Goal: Task Accomplishment & Management: Use online tool/utility

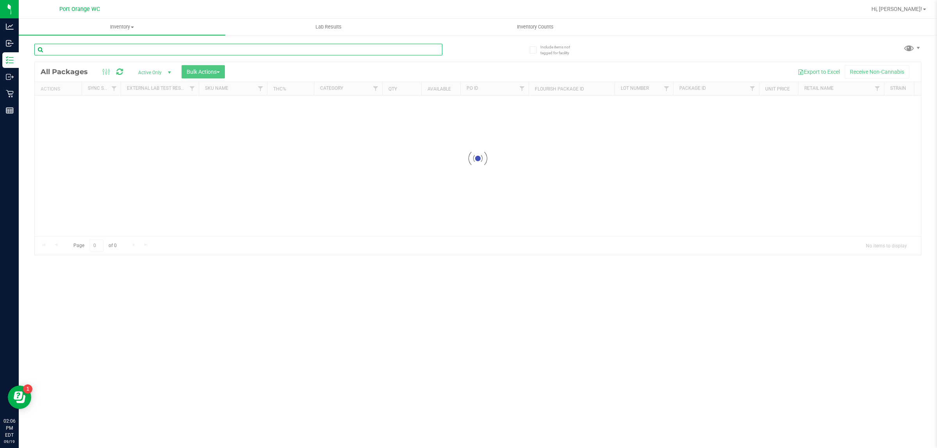
click at [203, 51] on input "text" at bounding box center [238, 50] width 408 height 12
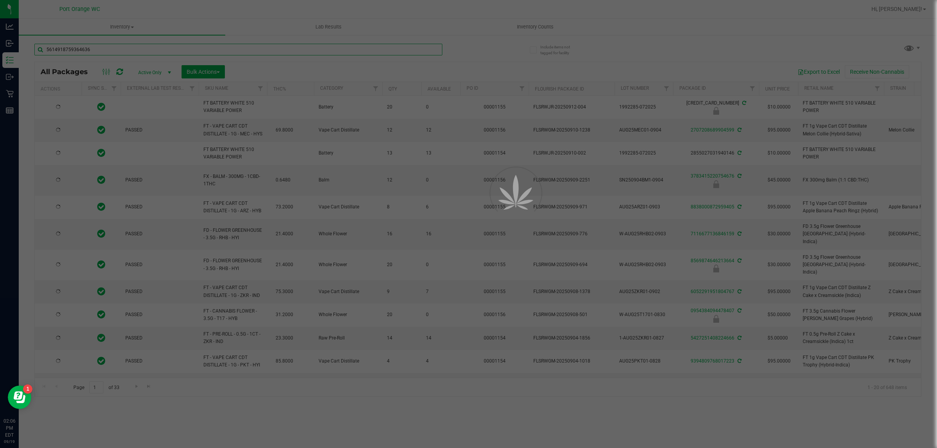
type input "5614918759364636"
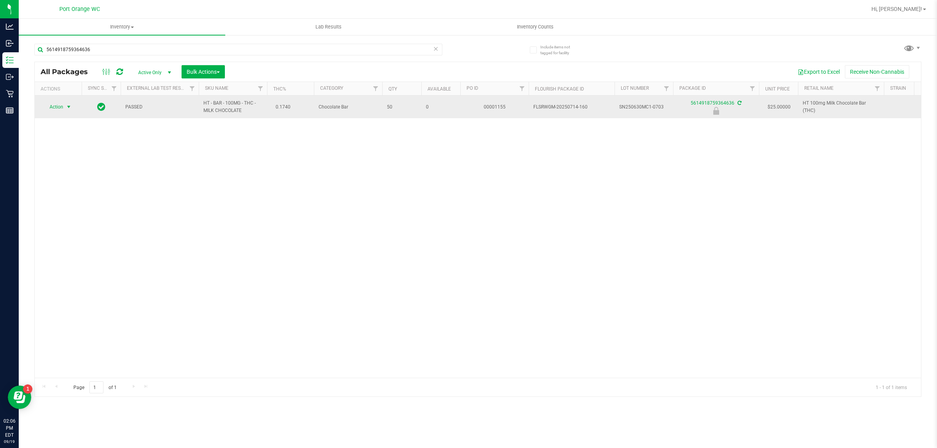
click at [67, 109] on span "select" at bounding box center [69, 107] width 6 height 6
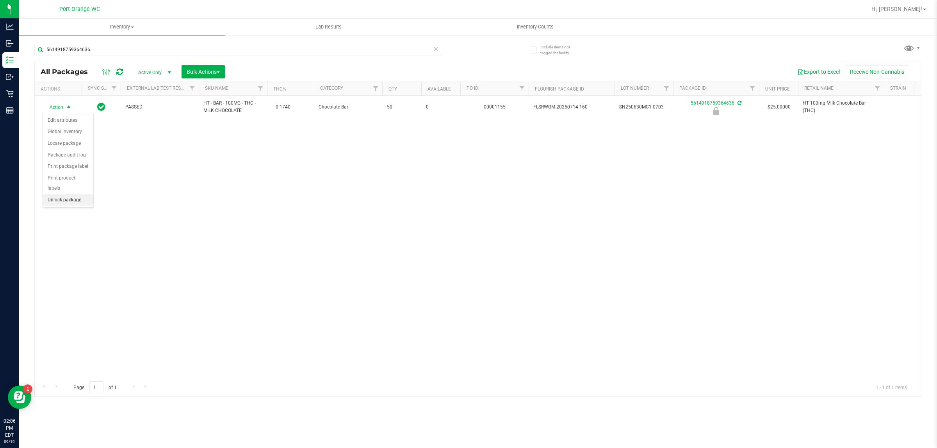
click at [73, 194] on li "Unlock package" at bounding box center [68, 200] width 50 height 12
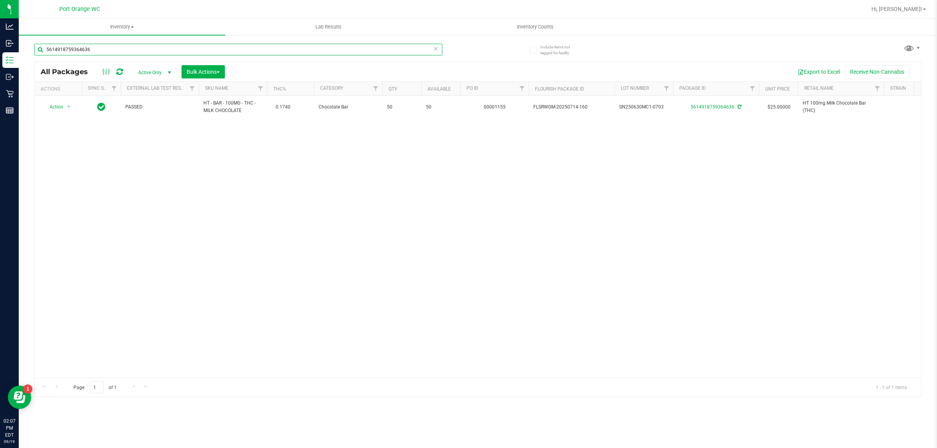
click at [187, 48] on input "5614918759364636" at bounding box center [238, 50] width 408 height 12
click at [151, 55] on input "5519365921567798" at bounding box center [238, 50] width 408 height 12
click at [150, 53] on input "5519365921567798" at bounding box center [238, 50] width 408 height 12
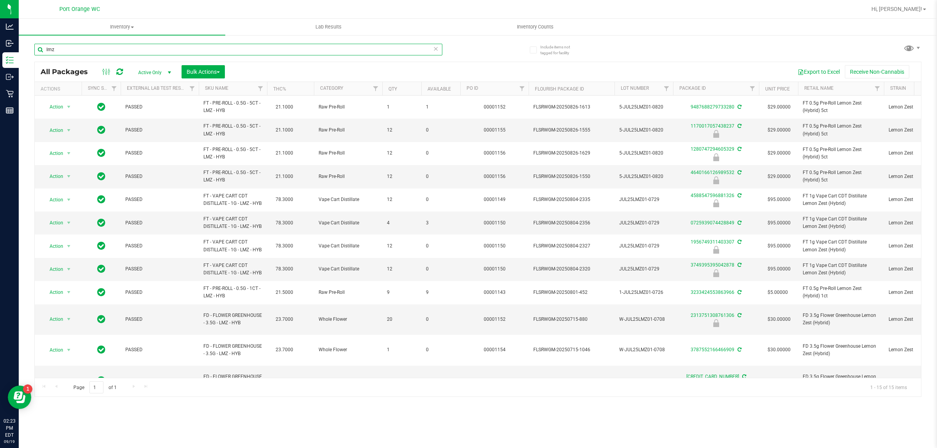
click at [129, 50] on input "lmz" at bounding box center [238, 50] width 408 height 12
type input "4571222088145421"
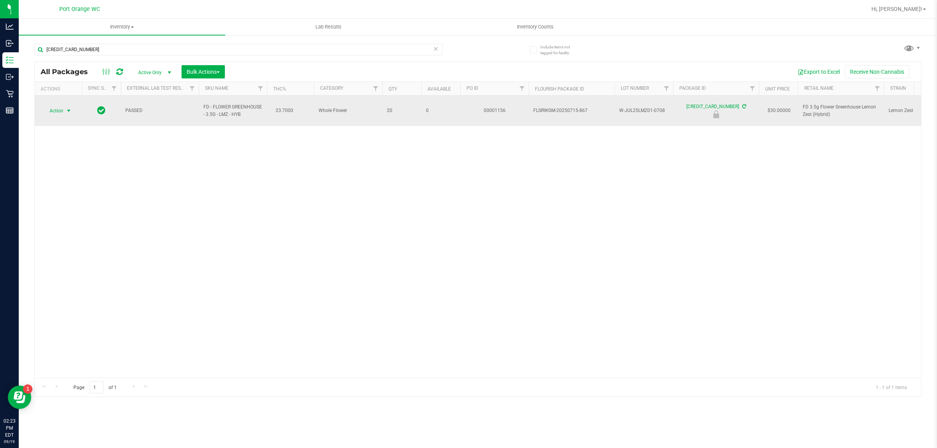
click at [57, 111] on span "Action" at bounding box center [53, 110] width 21 height 11
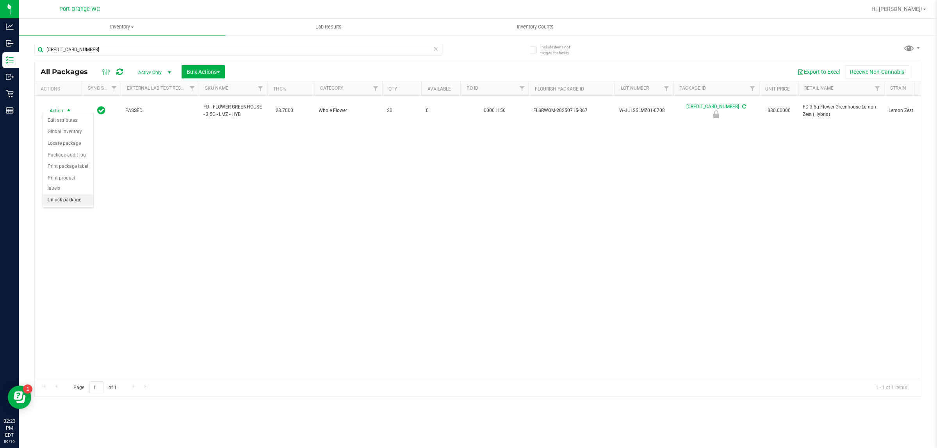
click at [65, 194] on li "Unlock package" at bounding box center [68, 200] width 50 height 12
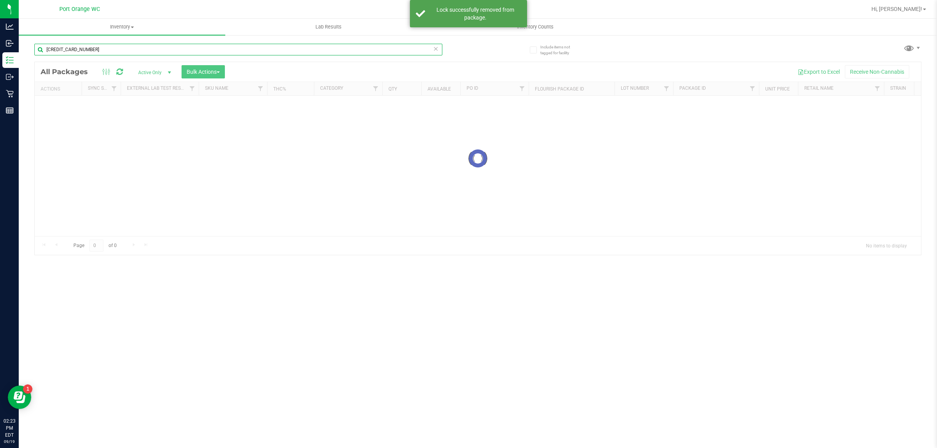
click at [146, 50] on input "4571222088145421" at bounding box center [238, 50] width 408 height 12
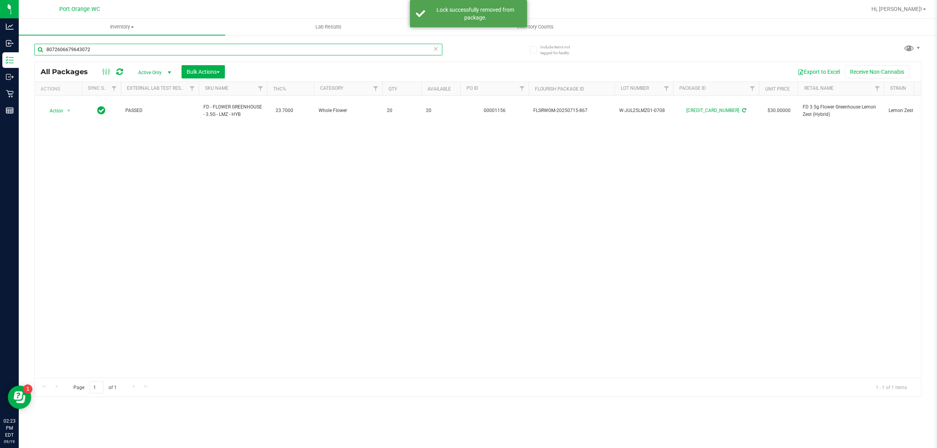
type input "8072606679643072"
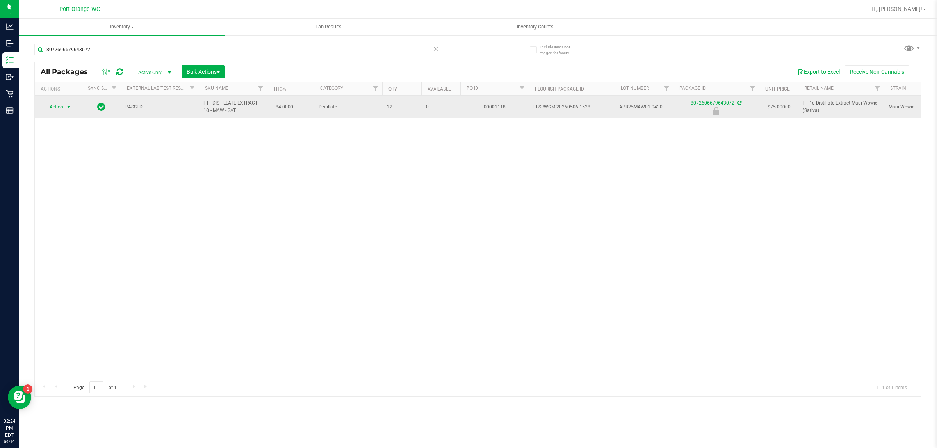
click at [69, 108] on span "select" at bounding box center [69, 107] width 6 height 6
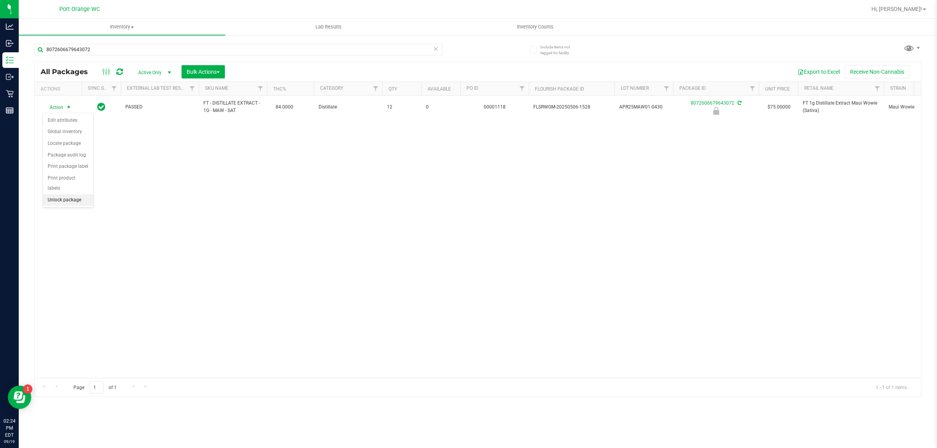
click at [61, 194] on li "Unlock package" at bounding box center [68, 200] width 50 height 12
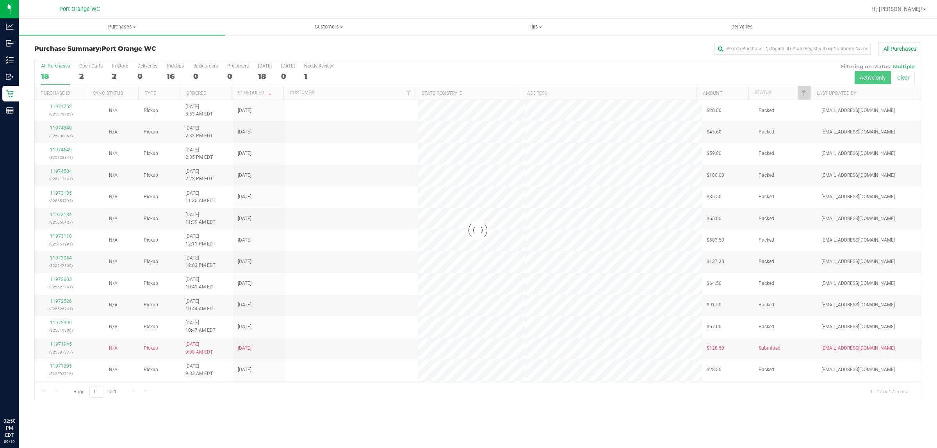
click at [0, 0] on p "Inventory" at bounding box center [0, 0] width 0 height 0
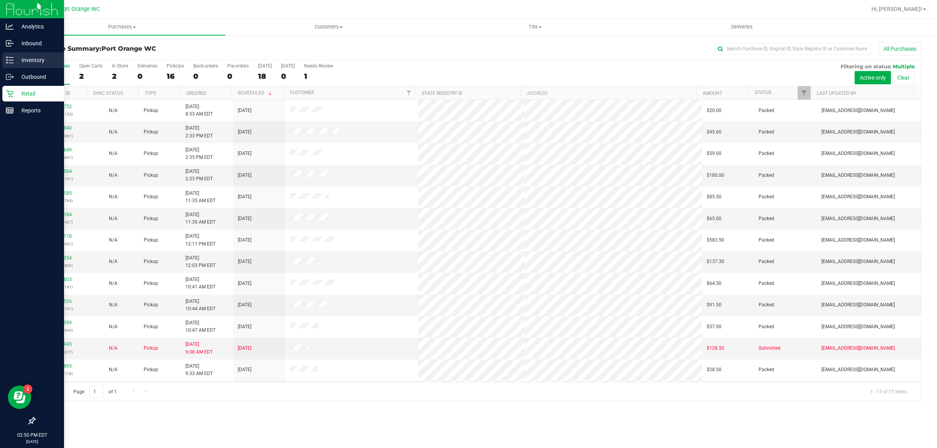
click at [28, 63] on p "Inventory" at bounding box center [37, 59] width 47 height 9
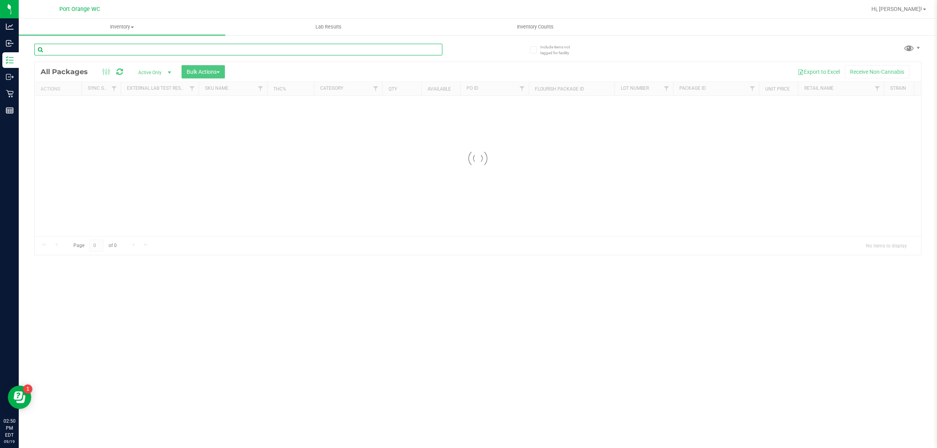
click at [156, 46] on input "text" at bounding box center [238, 50] width 408 height 12
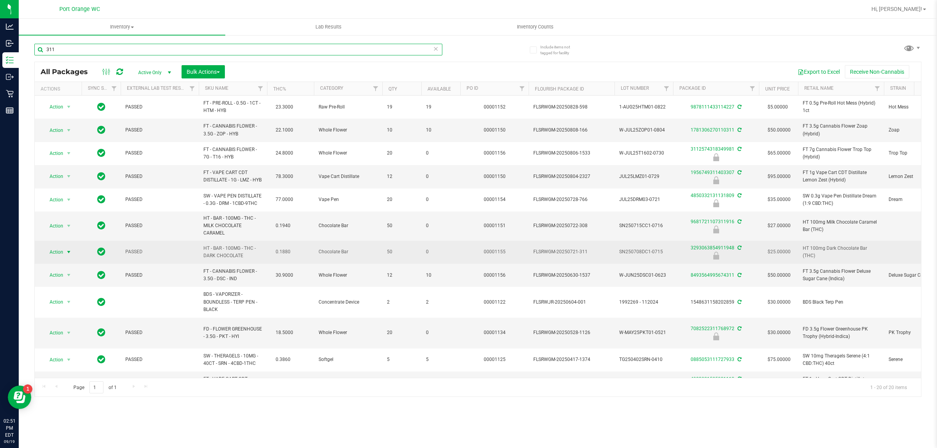
type input "311"
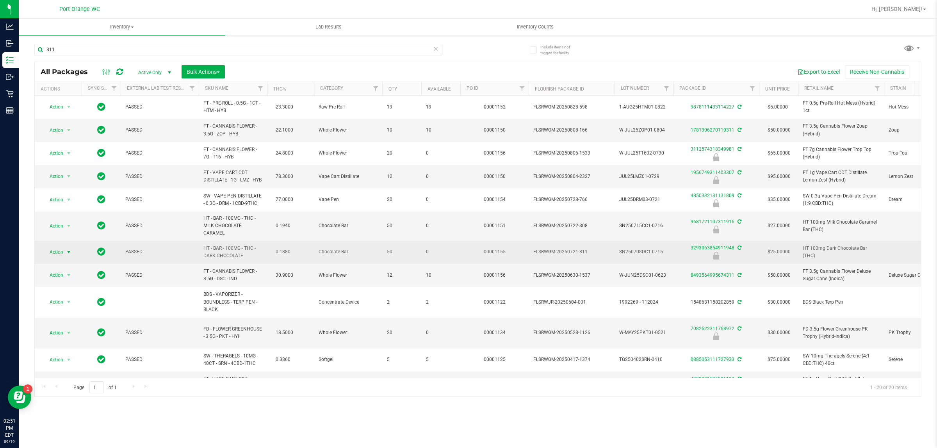
click at [66, 255] on span "select" at bounding box center [69, 252] width 6 height 6
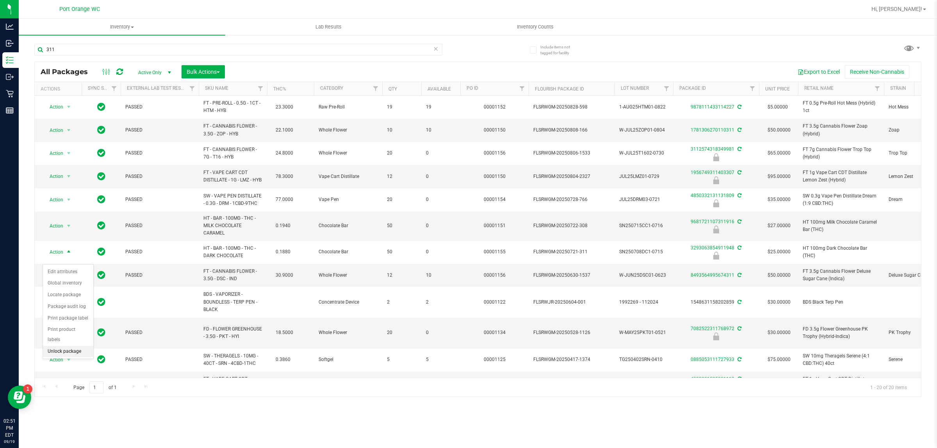
click at [79, 346] on li "Unlock package" at bounding box center [68, 352] width 50 height 12
